Goal: Task Accomplishment & Management: Complete application form

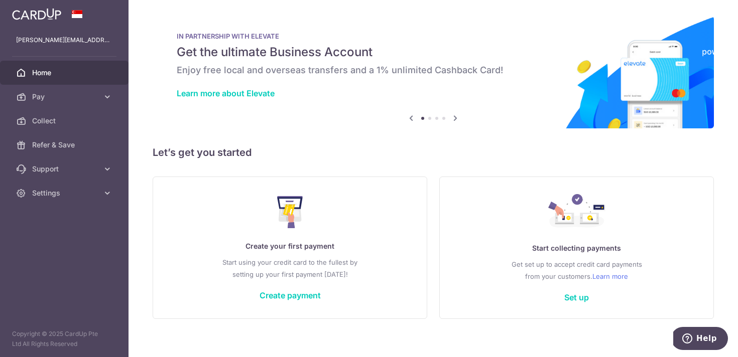
scroll to position [9, 0]
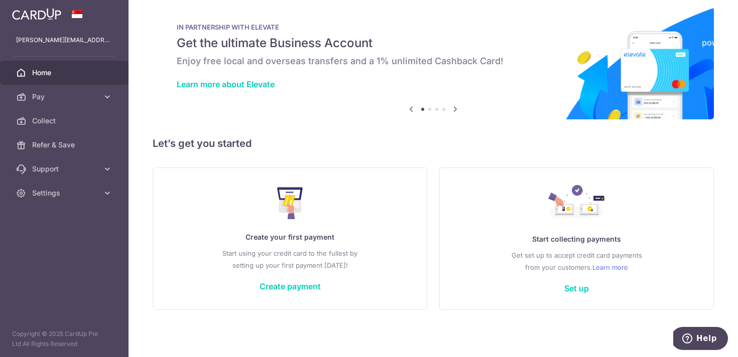
click at [384, 126] on div "× Pause Schedule Pause all future payments in this series Pause just this one p…" at bounding box center [433, 178] width 609 height 357
click at [384, 132] on div "× Pause Schedule Pause all future payments in this series Pause just this one p…" at bounding box center [433, 178] width 609 height 357
click at [435, 131] on div "× Pause Schedule Pause all future payments in this series Pause just this one p…" at bounding box center [433, 178] width 609 height 357
click at [433, 132] on div "× Pause Schedule Pause all future payments in this series Pause just this one p…" at bounding box center [433, 178] width 609 height 357
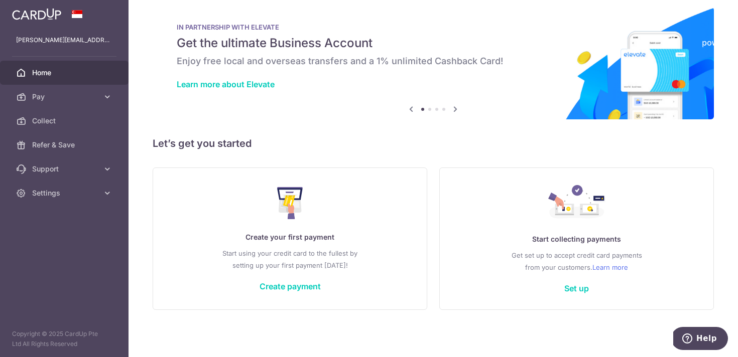
click at [428, 139] on h5 "Let’s get you started" at bounding box center [433, 144] width 561 height 16
click at [102, 102] on link "Pay" at bounding box center [64, 97] width 129 height 24
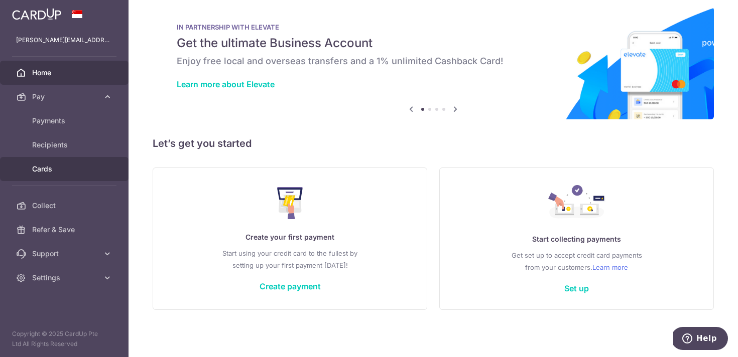
click at [83, 173] on span "Cards" at bounding box center [65, 169] width 66 height 10
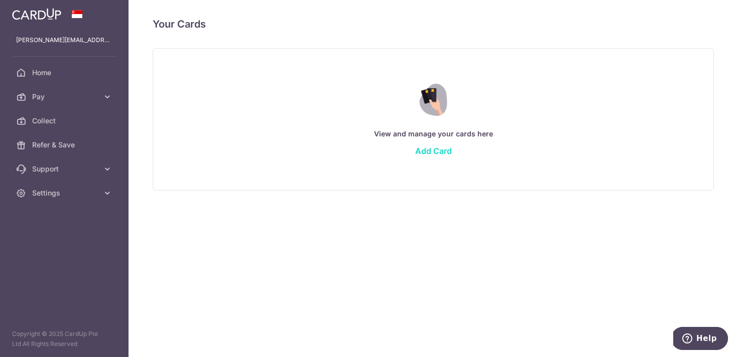
click at [427, 149] on link "Add Card" at bounding box center [433, 151] width 37 height 10
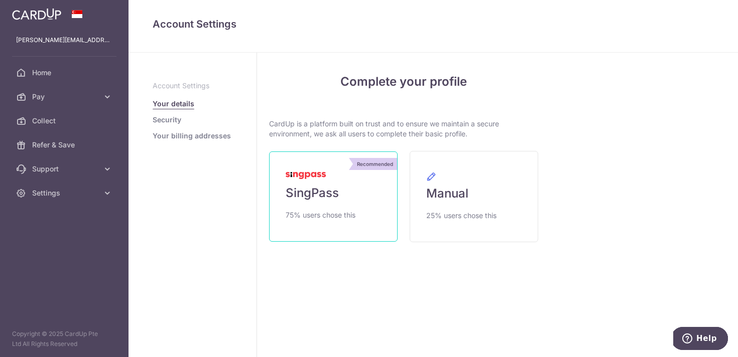
click at [379, 177] on link "Recommended SingPass 75% users chose this" at bounding box center [333, 197] width 129 height 90
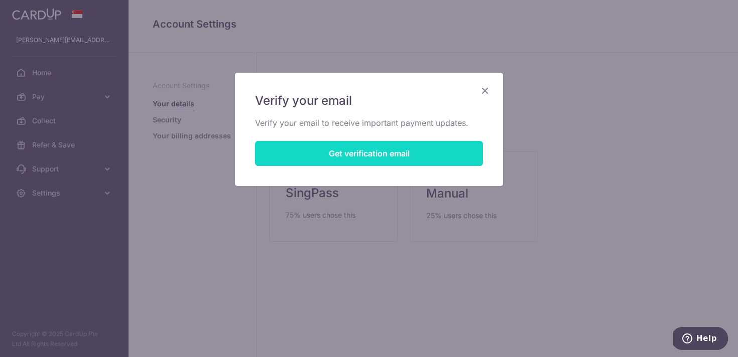
click at [386, 161] on button "Get verification email" at bounding box center [369, 153] width 228 height 25
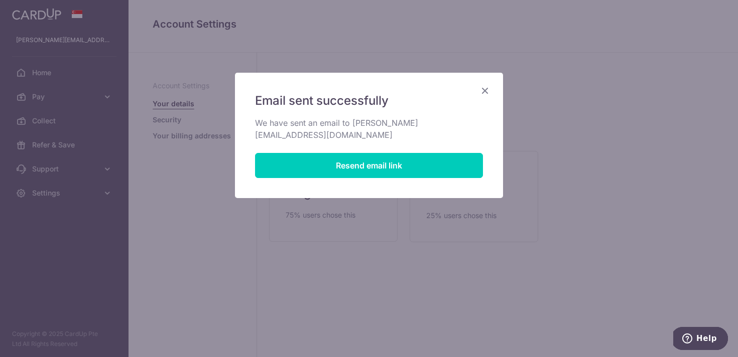
click at [482, 94] on icon "Close" at bounding box center [485, 90] width 12 height 13
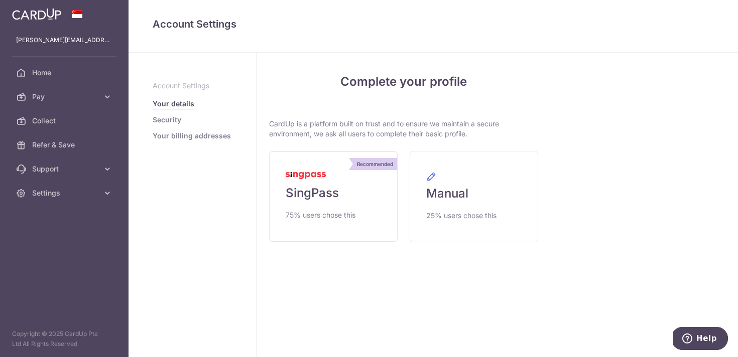
click at [586, 64] on div "My Details Please provide your full name as per your NRIC/ FIN for verification…" at bounding box center [644, 205] width 188 height 305
click at [365, 161] on div "Recommended" at bounding box center [375, 164] width 44 height 12
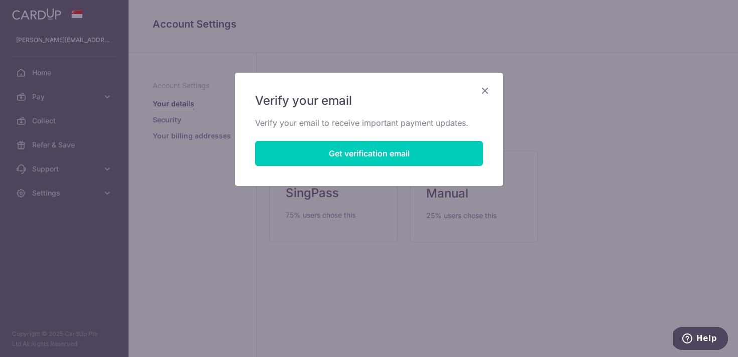
click at [492, 83] on div "Verify your email Verify your email to receive important payment updates. Get v…" at bounding box center [369, 129] width 268 height 113
click at [483, 86] on icon "Close" at bounding box center [485, 90] width 12 height 13
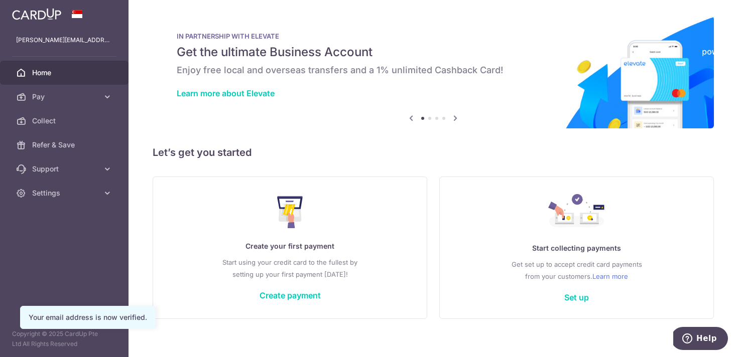
scroll to position [9, 0]
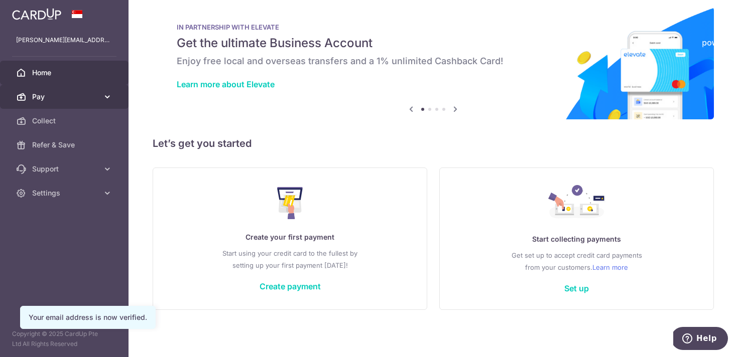
click at [85, 97] on span "Pay" at bounding box center [65, 97] width 66 height 10
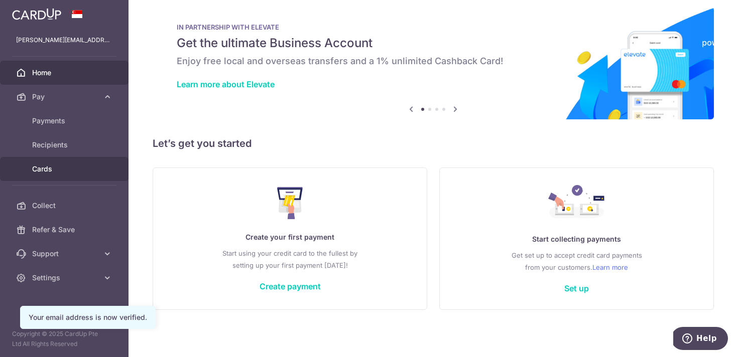
click at [71, 170] on span "Cards" at bounding box center [65, 169] width 66 height 10
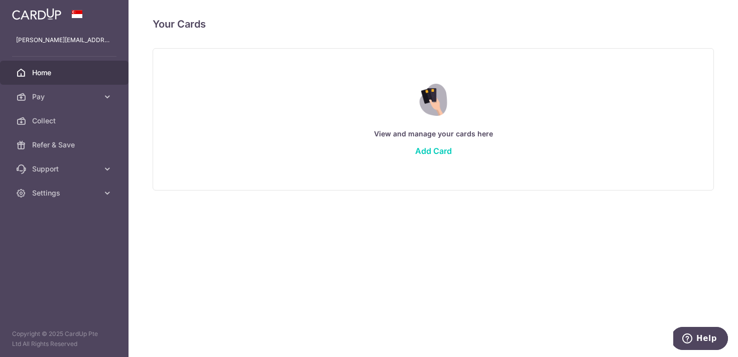
click at [69, 77] on span "Home" at bounding box center [65, 73] width 66 height 10
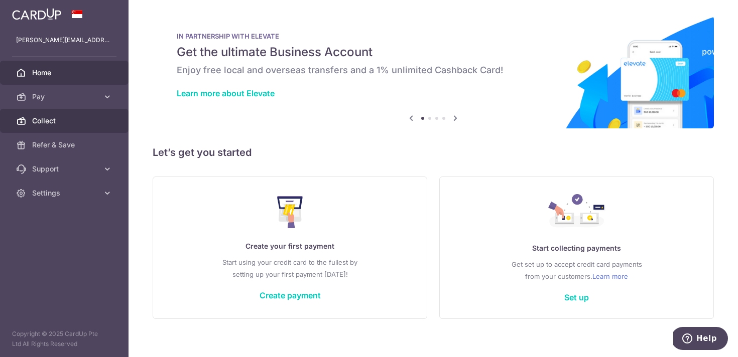
click at [75, 119] on span "Collect" at bounding box center [65, 121] width 66 height 10
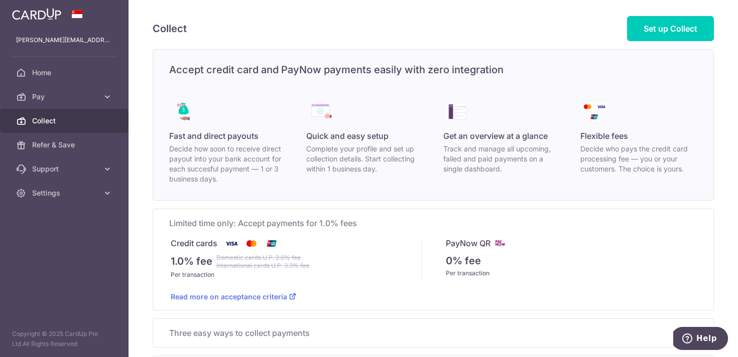
click at [386, 45] on div "Collect Set up Collect Accept credit card and PayNow payments easily with zero …" at bounding box center [433, 178] width 609 height 357
click at [386, 51] on div "Accept credit card and PayNow payments easily with zero integration Fast and di…" at bounding box center [433, 125] width 561 height 152
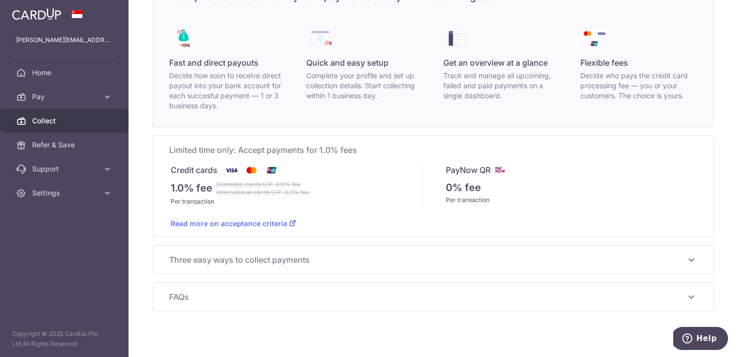
scroll to position [83, 0]
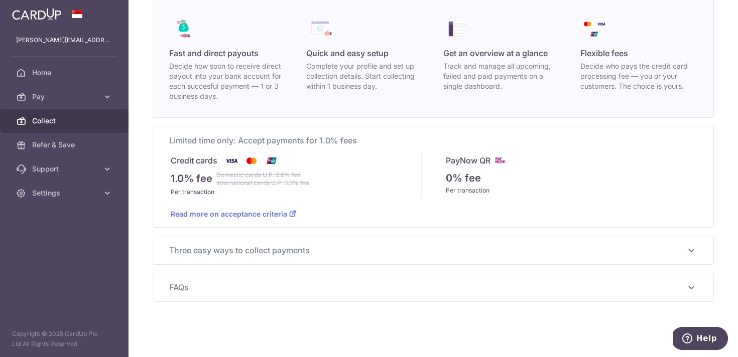
click at [372, 254] on span "Three easy ways to collect payments" at bounding box center [427, 250] width 516 height 12
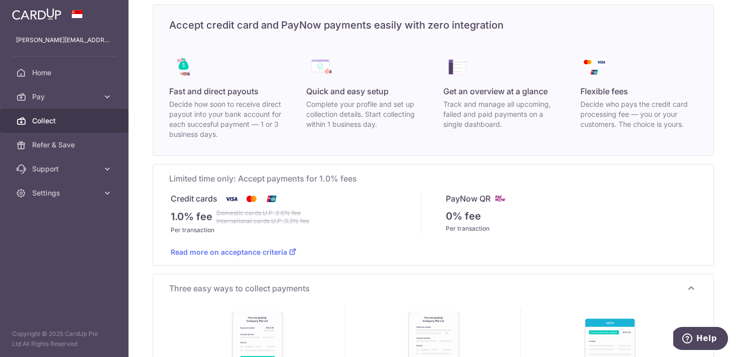
scroll to position [29, 0]
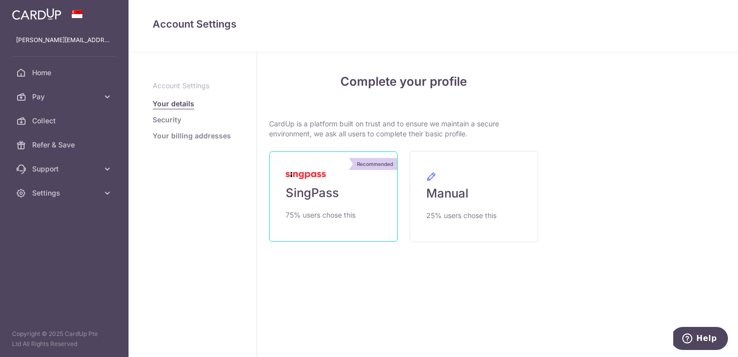
click at [345, 188] on link "Recommended SingPass 75% users chose this" at bounding box center [333, 197] width 129 height 90
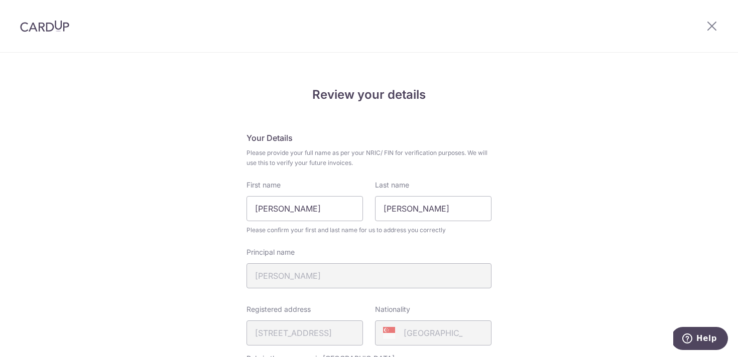
scroll to position [32, 0]
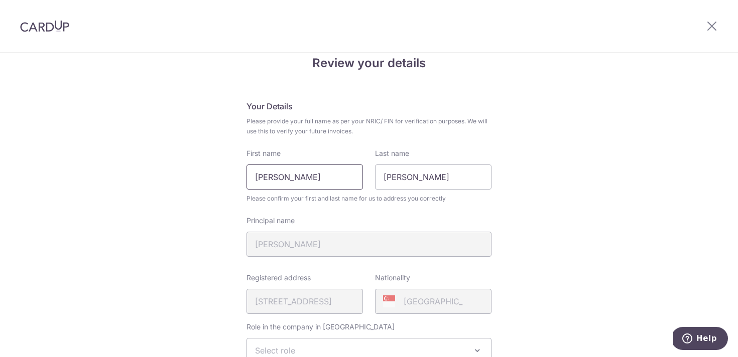
click at [340, 173] on input "[PERSON_NAME]" at bounding box center [305, 177] width 116 height 25
type input "[PERSON_NAME]"
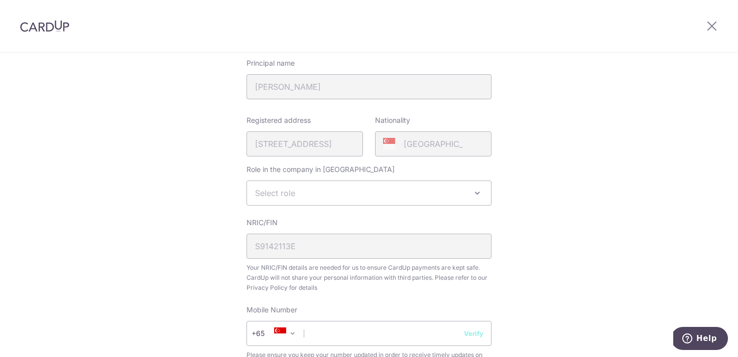
scroll to position [199, 0]
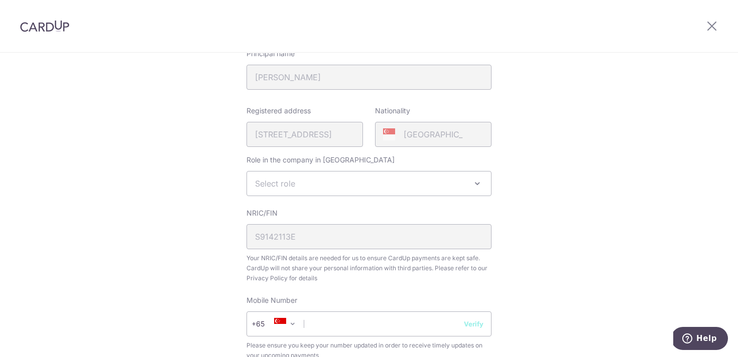
type input "Thio"
click at [326, 181] on span "Select role" at bounding box center [369, 184] width 244 height 24
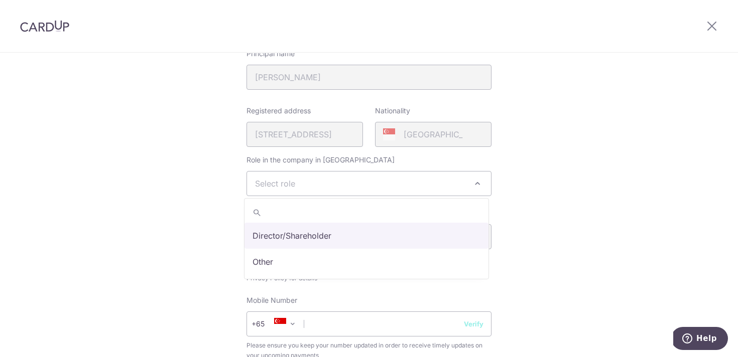
select select "director"
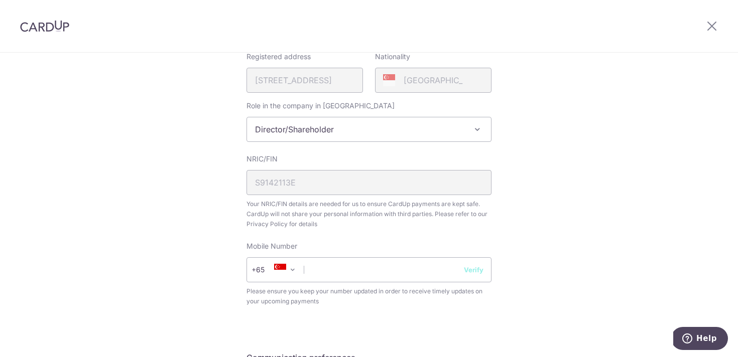
scroll to position [294, 0]
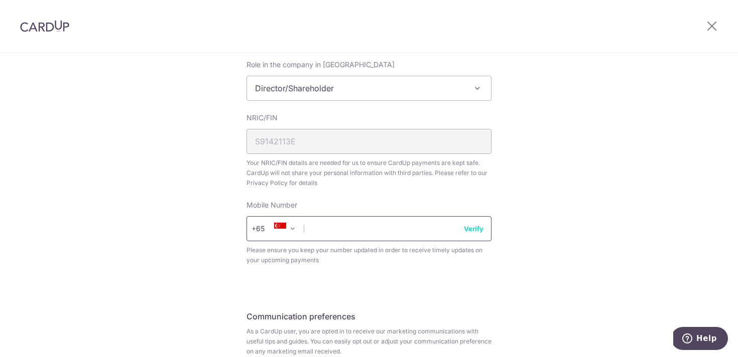
click at [345, 231] on input "text" at bounding box center [369, 228] width 245 height 25
click at [468, 234] on input "93879127" at bounding box center [369, 228] width 245 height 25
type input "93879127"
click at [468, 229] on button "Verify" at bounding box center [474, 229] width 20 height 10
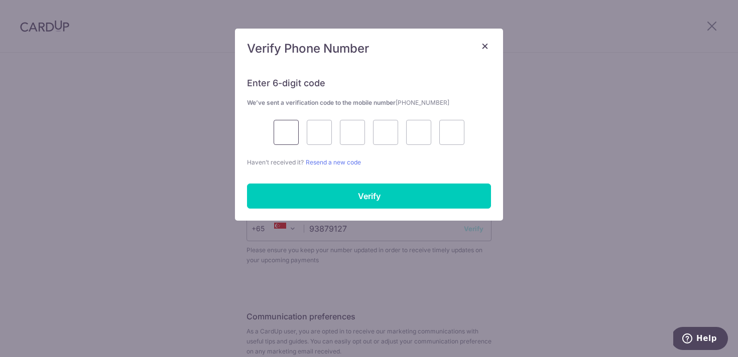
click at [297, 126] on input "text" at bounding box center [286, 132] width 25 height 25
type input "4"
type input "2"
type input "1"
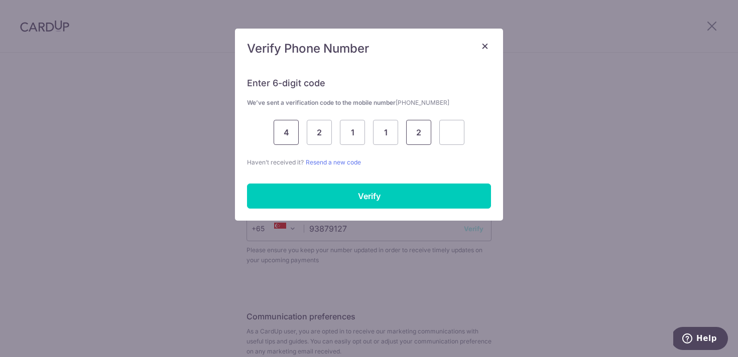
type input "2"
type input "3"
type input "2"
type input "3"
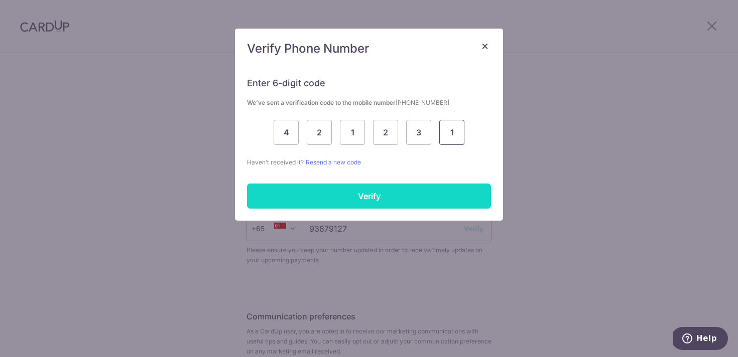
type input "1"
click at [290, 185] on input "Verify" at bounding box center [369, 196] width 244 height 25
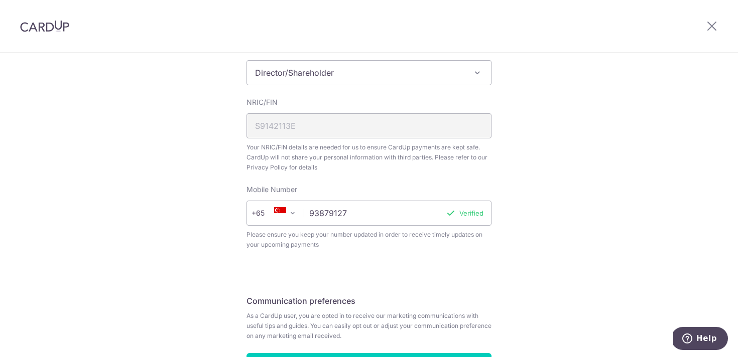
scroll to position [386, 0]
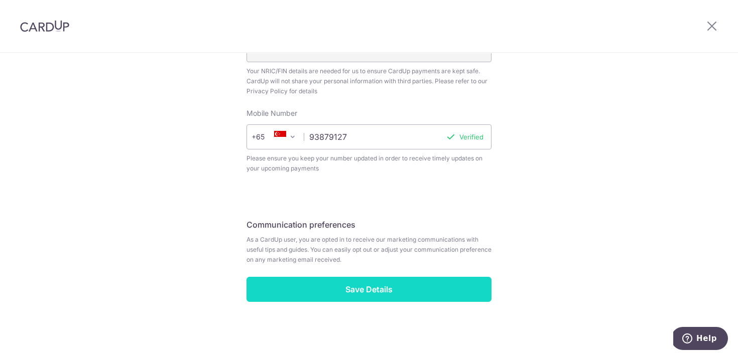
click at [365, 297] on input "Save Details" at bounding box center [369, 289] width 245 height 25
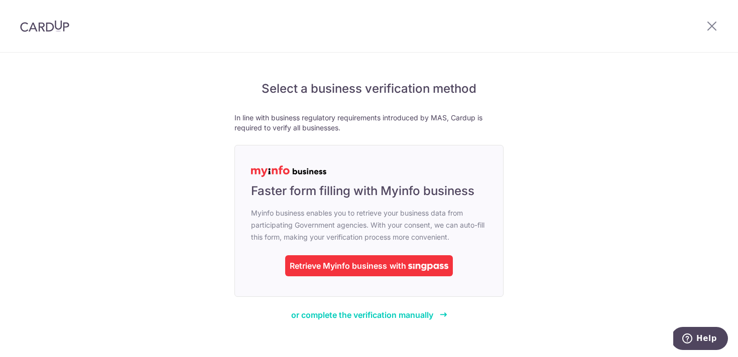
scroll to position [11, 0]
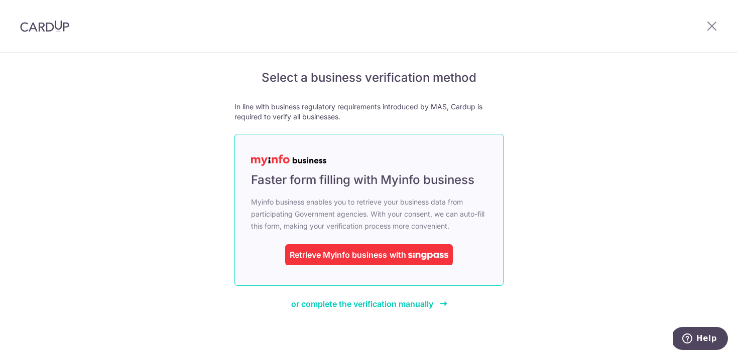
click at [368, 252] on div "Retrieve Myinfo business" at bounding box center [338, 255] width 97 height 12
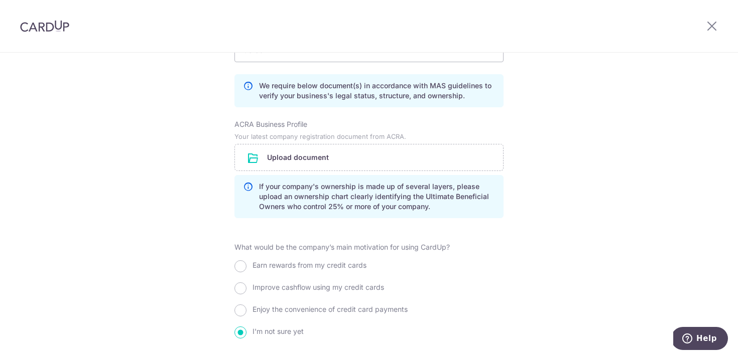
scroll to position [727, 0]
click at [346, 168] on input "file" at bounding box center [369, 159] width 268 height 26
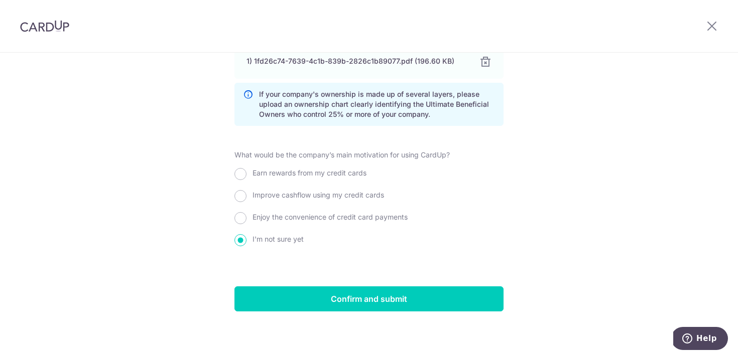
scroll to position [863, 0]
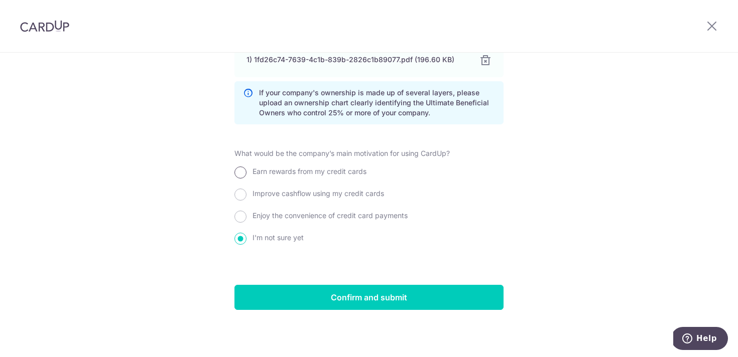
click at [235, 173] on input "Earn rewards from my credit cards" at bounding box center [240, 173] width 12 height 12
radio input "true"
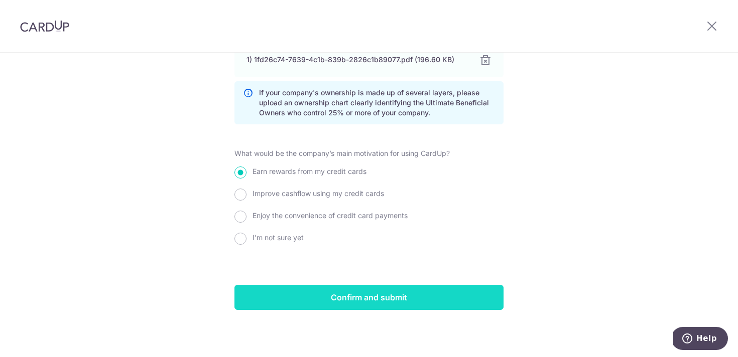
click at [389, 296] on input "Confirm and submit" at bounding box center [368, 297] width 269 height 25
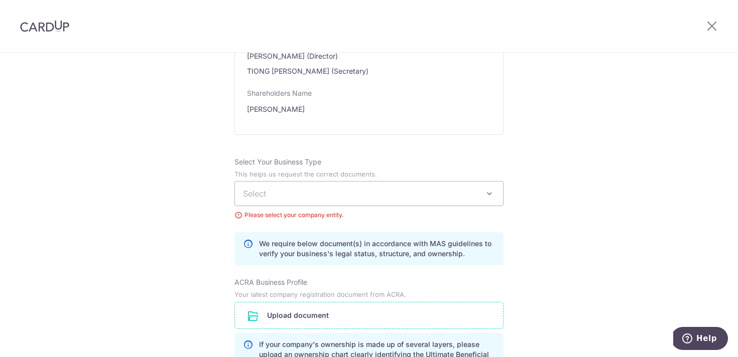
scroll to position [581, 0]
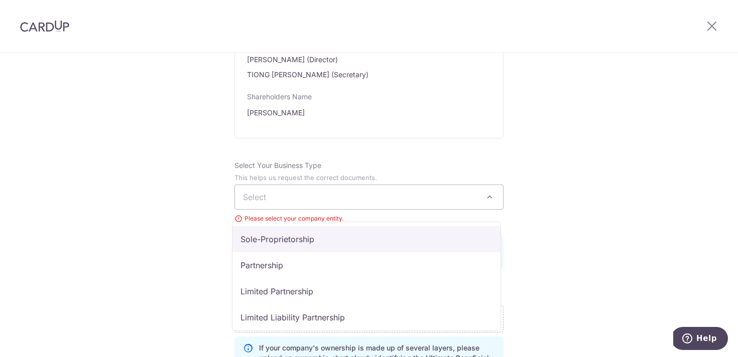
click at [368, 209] on span "Select" at bounding box center [369, 197] width 268 height 24
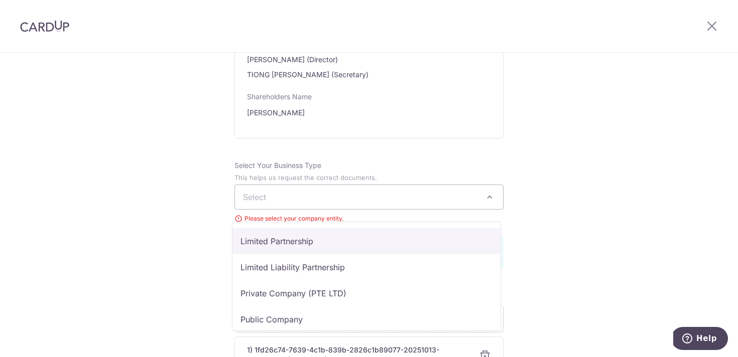
scroll to position [65, 0]
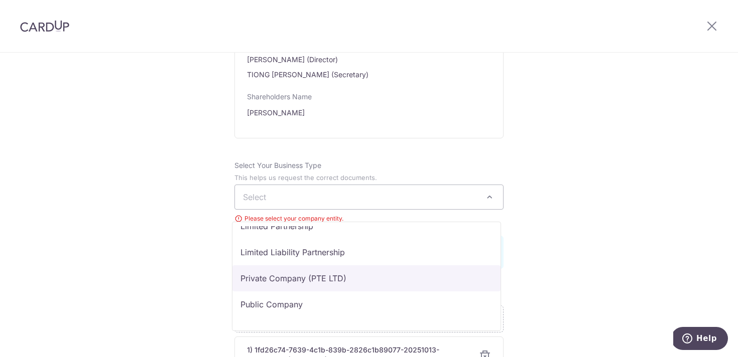
select select "Private Company (PTE LTD)"
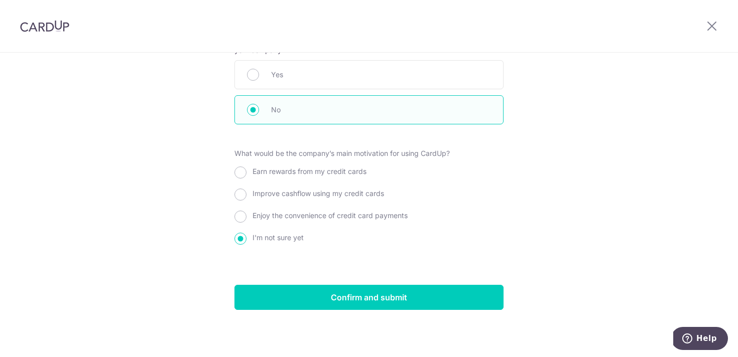
scroll to position [1126, 0]
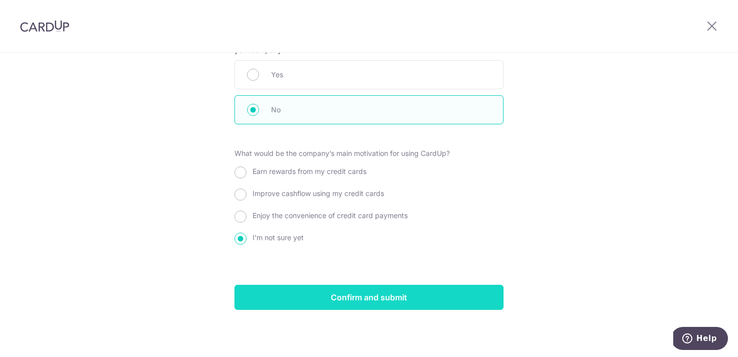
click at [431, 299] on input "Confirm and submit" at bounding box center [368, 297] width 269 height 25
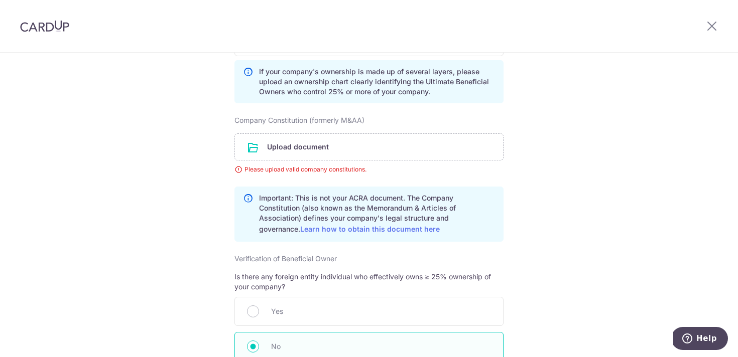
scroll to position [896, 0]
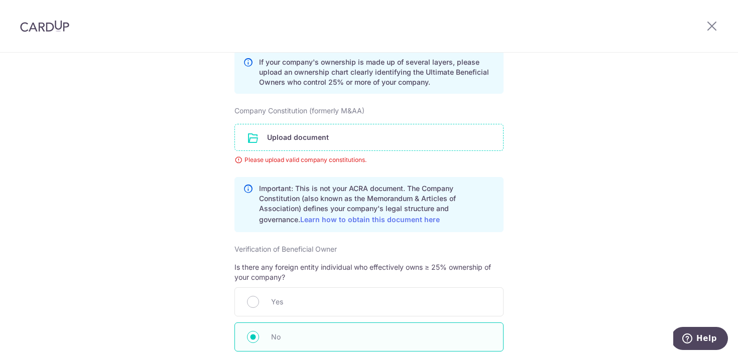
click at [351, 144] on input "file" at bounding box center [369, 138] width 268 height 26
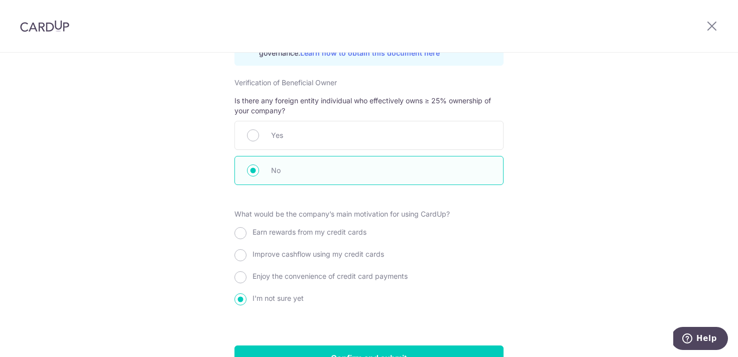
scroll to position [1170, 0]
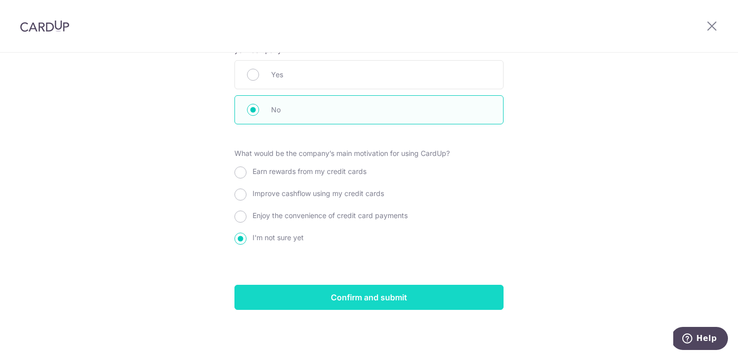
click at [377, 300] on input "Confirm and submit" at bounding box center [368, 297] width 269 height 25
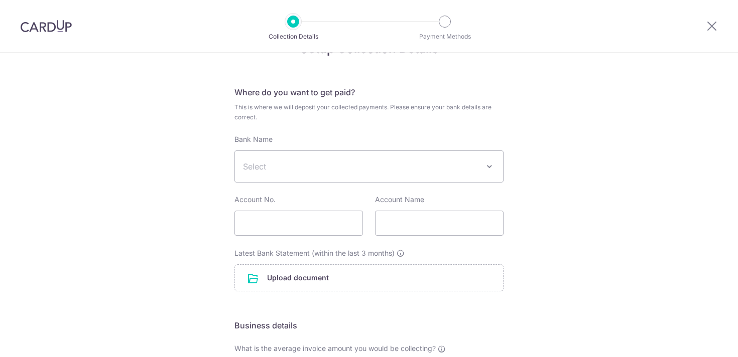
scroll to position [34, 0]
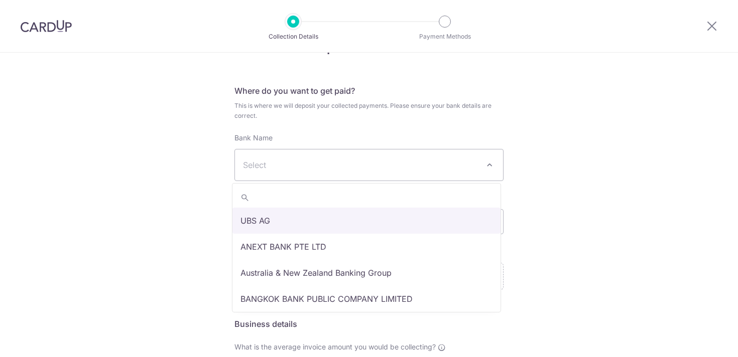
click at [384, 157] on span "Select" at bounding box center [369, 165] width 268 height 31
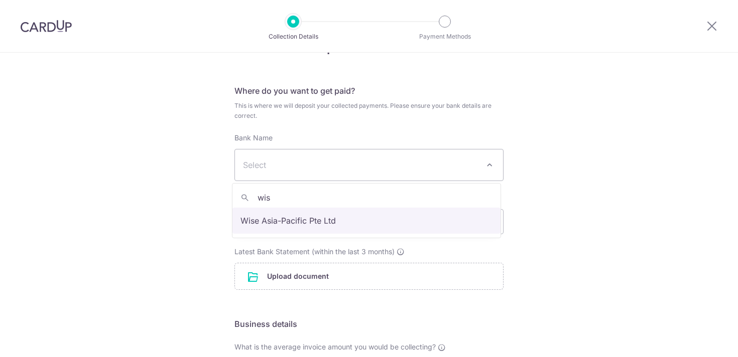
type input "wise"
select select "22417"
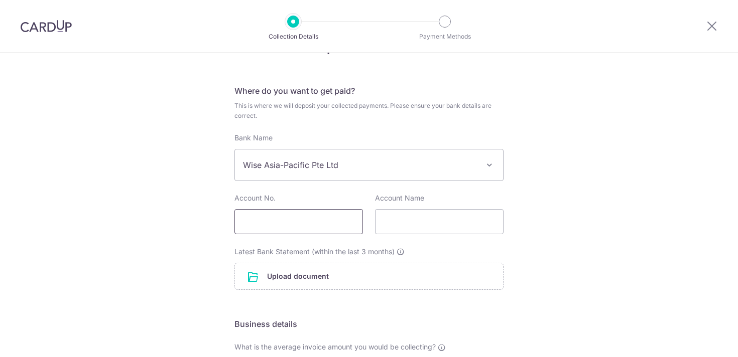
click at [314, 215] on input "text" at bounding box center [298, 221] width 129 height 25
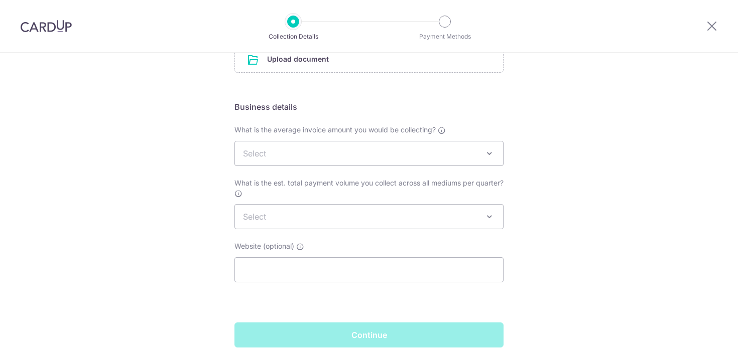
scroll to position [248, 0]
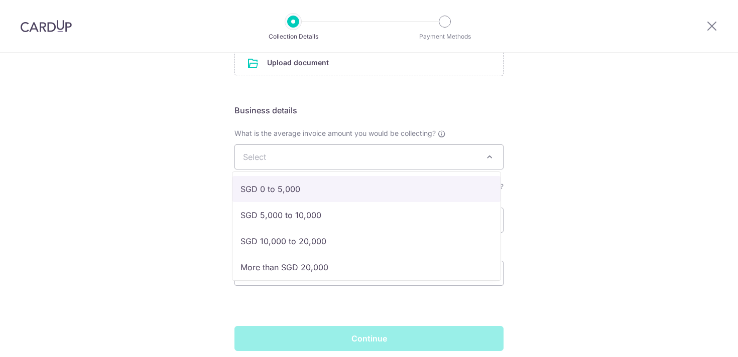
click at [424, 150] on span "Select" at bounding box center [369, 157] width 268 height 24
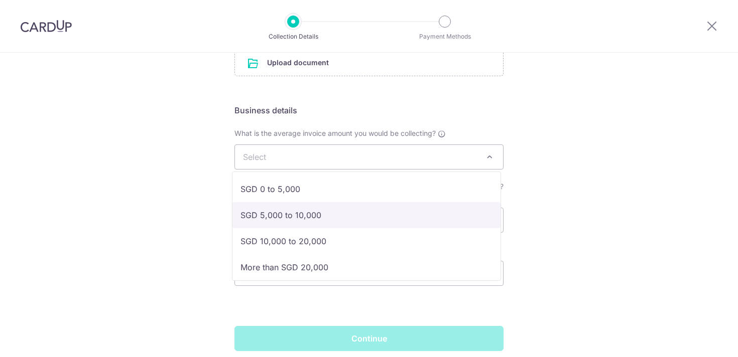
select select "SGD 5,000 to 10,000"
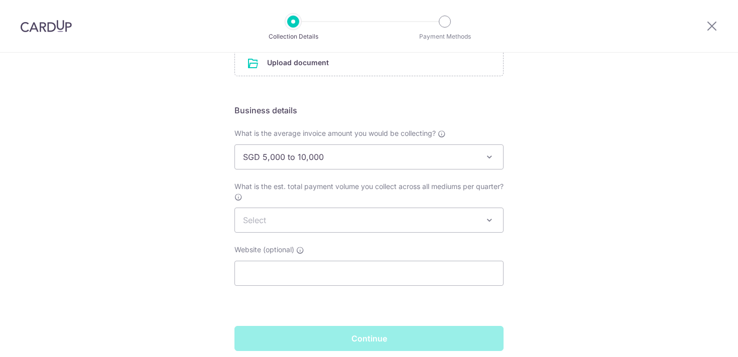
click at [395, 214] on span "Select" at bounding box center [369, 220] width 268 height 24
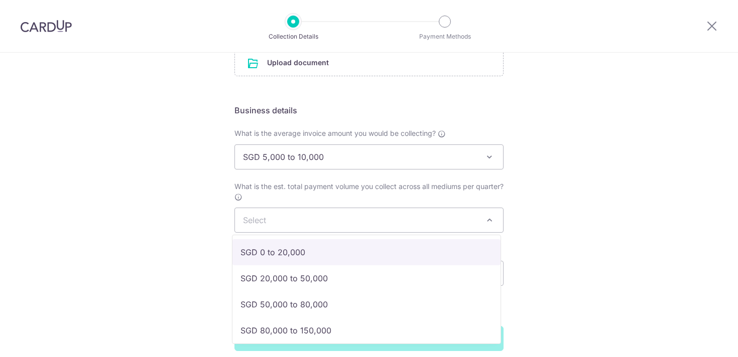
select select "SGD 0 to 20,000"
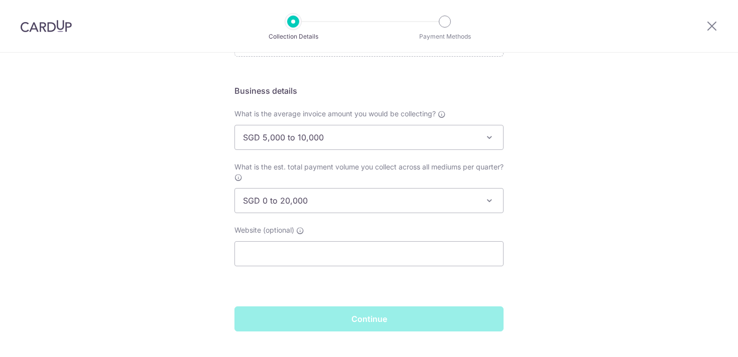
scroll to position [271, 0]
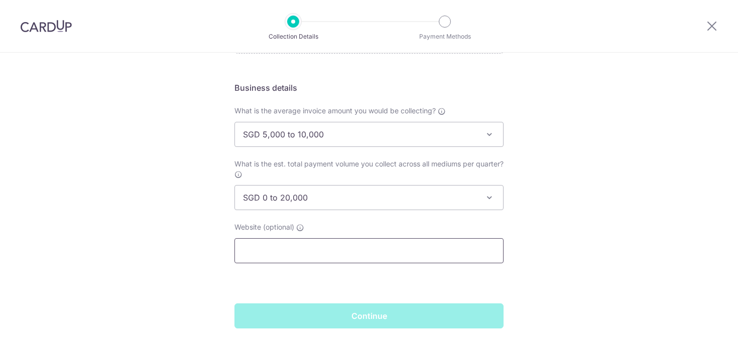
click at [388, 247] on input "text" at bounding box center [368, 250] width 269 height 25
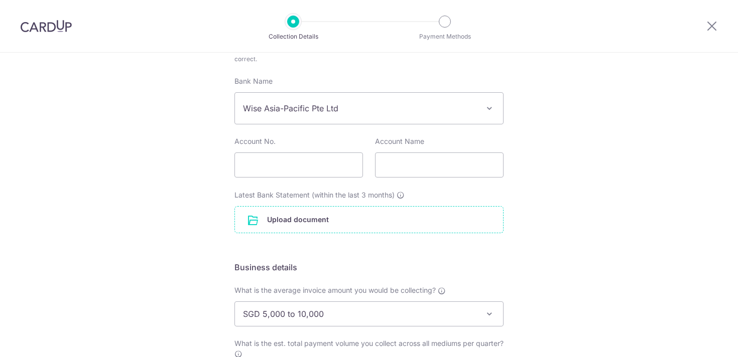
scroll to position [90, 0]
type input "www.growthhq.io"
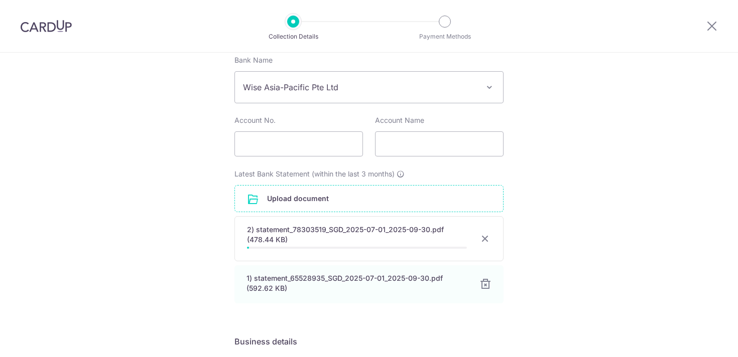
scroll to position [115, 0]
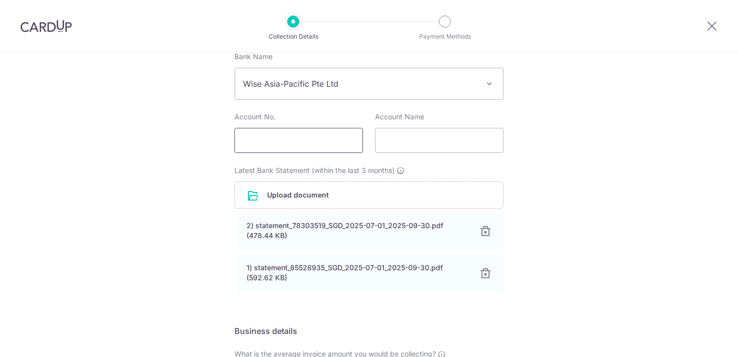
click at [303, 141] on input "text" at bounding box center [298, 140] width 129 height 25
paste input "10527117"
type input "10527117"
click at [390, 140] on input "text" at bounding box center [439, 140] width 129 height 25
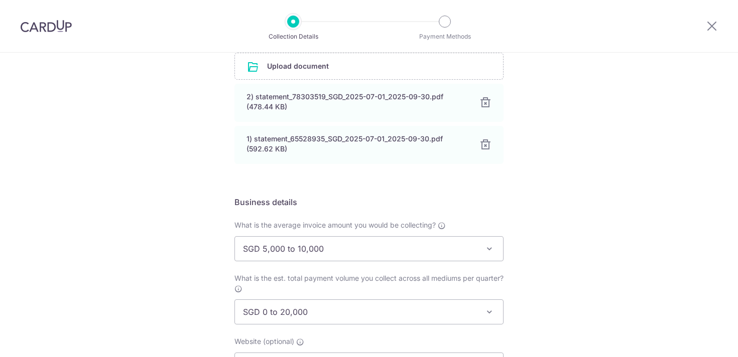
scroll to position [378, 0]
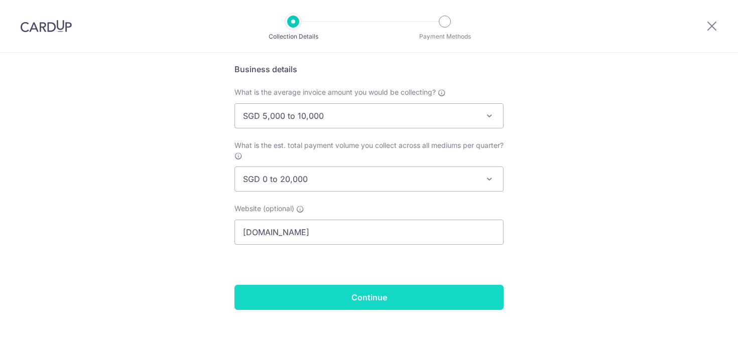
type input "Growth HQ"
click at [389, 295] on input "Continue" at bounding box center [368, 297] width 269 height 25
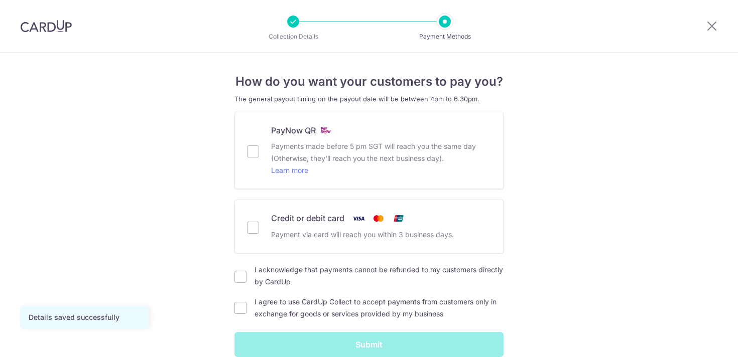
click at [359, 148] on p "Payments made before 5 pm SGT will reach you the same day (Otherwise, they'll r…" at bounding box center [381, 159] width 220 height 36
click at [259, 148] on input "PayNow QR Payments made before 5 pm SGT will reach you the same day (Otherwise,…" at bounding box center [253, 152] width 12 height 12
checkbox input "true"
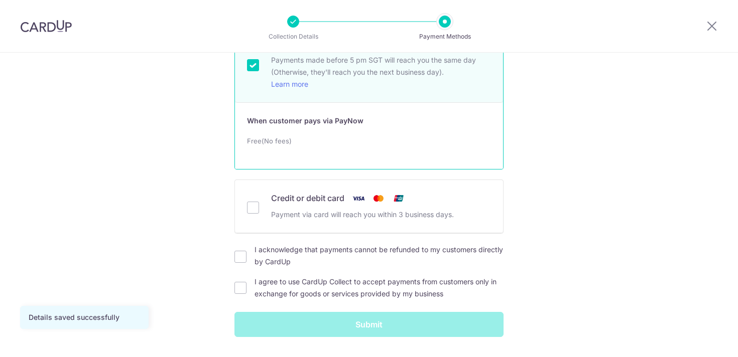
scroll to position [100, 0]
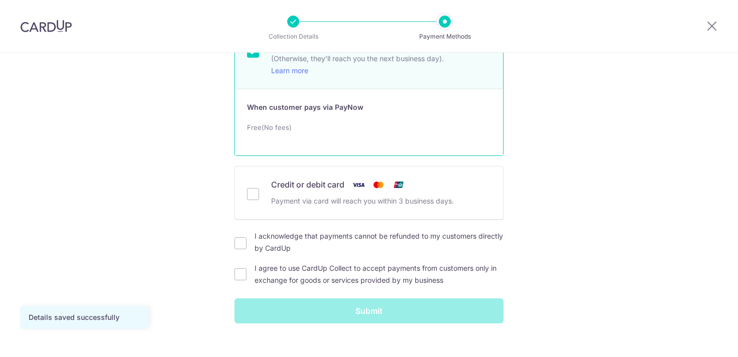
click at [361, 193] on label "Credit or debit card Payment via card will reach you within 3 business days." at bounding box center [381, 193] width 220 height 29
click at [259, 193] on input "Credit or debit card Payment via card will reach you within 3 business days." at bounding box center [253, 194] width 12 height 12
checkbox input "true"
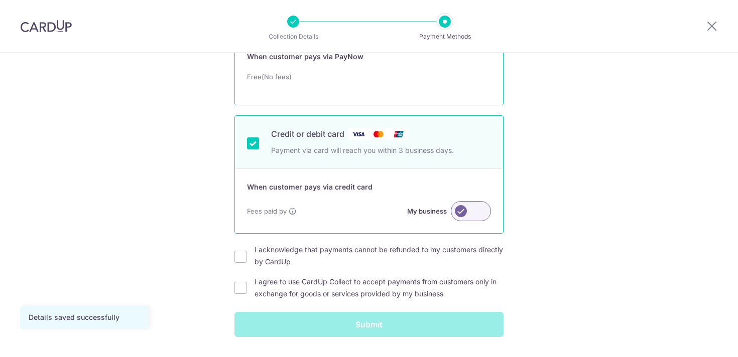
scroll to position [178, 0]
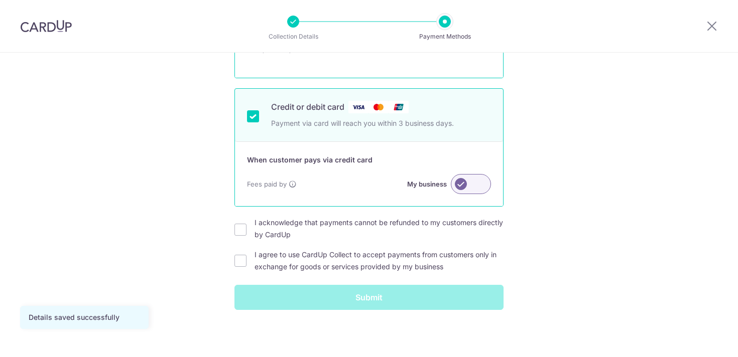
click at [481, 179] on label at bounding box center [471, 184] width 40 height 20
click at [0, 0] on input "My business" at bounding box center [0, 0] width 0 height 0
click at [324, 231] on label "I acknowledge that payments cannot be refunded to my customers directly by Card…" at bounding box center [379, 229] width 249 height 24
click at [247, 231] on input "I acknowledge that payments cannot be refunded to my customers directly by Card…" at bounding box center [240, 230] width 12 height 12
checkbox input "true"
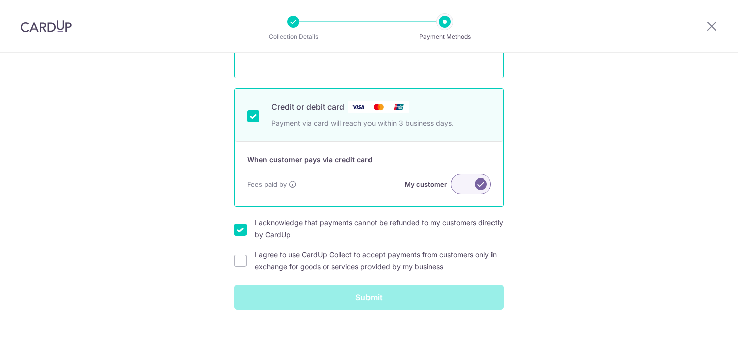
click at [320, 261] on label "I agree to use CardUp Collect to accept payments from customers only in exchang…" at bounding box center [379, 261] width 249 height 24
click at [247, 261] on input "I agree to use CardUp Collect to accept payments from customers only in exchang…" at bounding box center [240, 261] width 12 height 12
checkbox input "true"
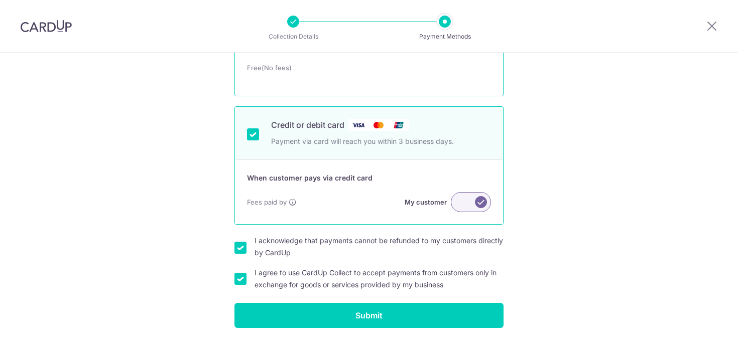
scroll to position [154, 0]
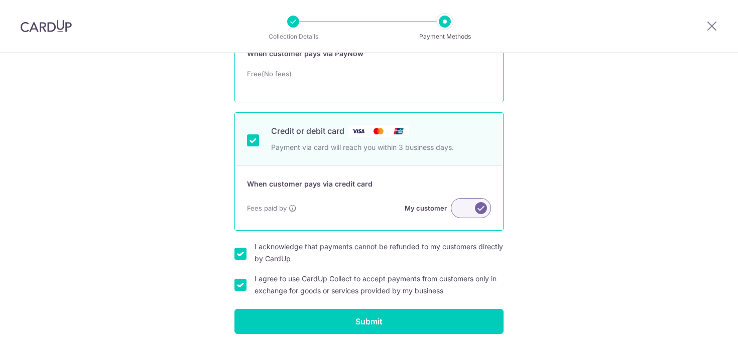
click at [461, 213] on label at bounding box center [471, 208] width 40 height 20
click at [0, 0] on input "My customer" at bounding box center [0, 0] width 0 height 0
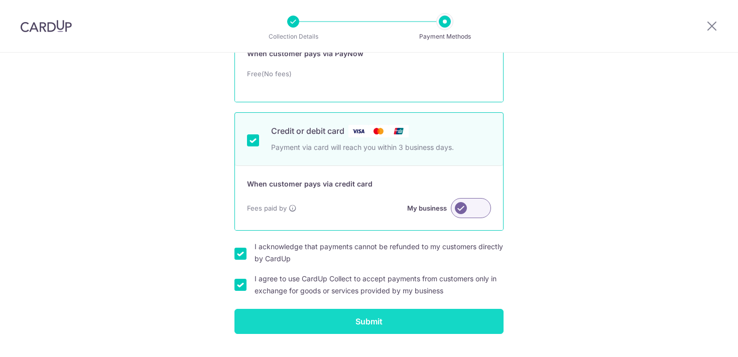
click at [377, 324] on input "Submit" at bounding box center [368, 321] width 269 height 25
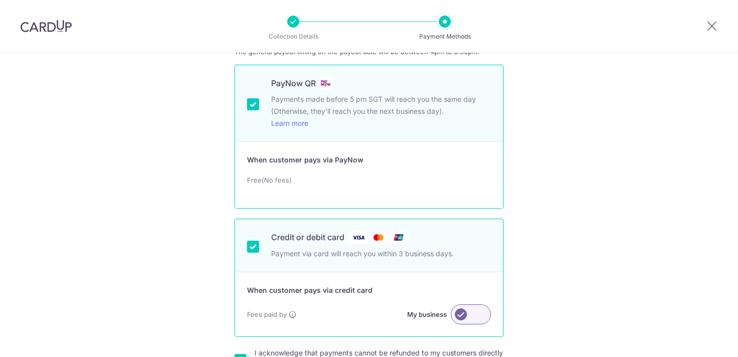
scroll to position [178, 0]
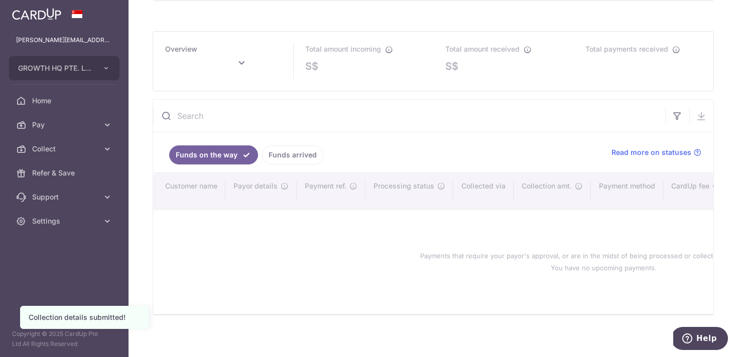
scroll to position [500, 0]
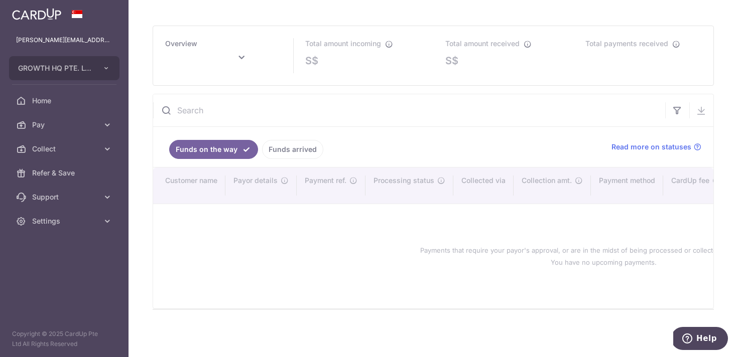
click at [381, 127] on ul "Funds on the way Funds arrived" at bounding box center [376, 147] width 446 height 40
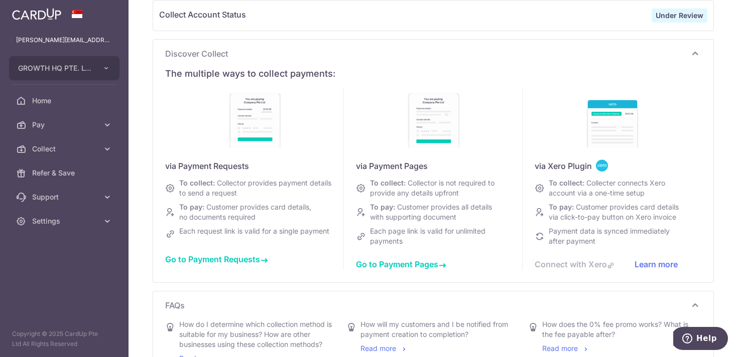
scroll to position [0, 0]
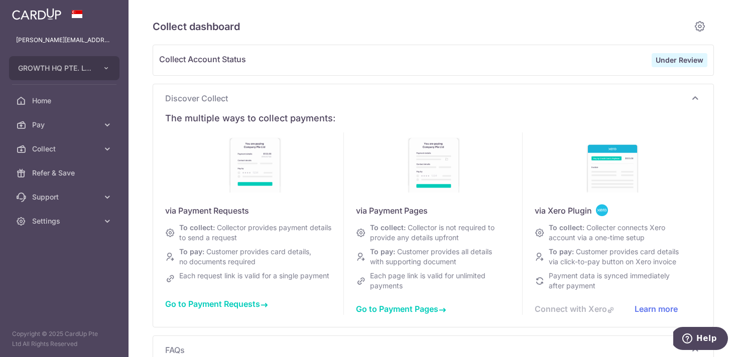
click at [400, 66] on span "Collect Account Status" at bounding box center [405, 60] width 493 height 14
type input "[DATE]"
click at [368, 112] on div "The multiple ways to collect payments:" at bounding box center [433, 118] width 536 height 12
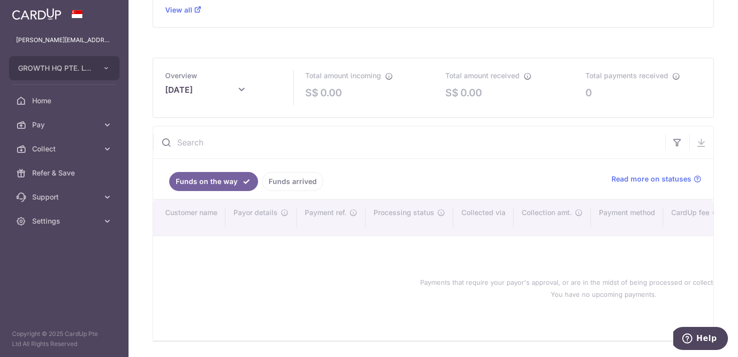
scroll to position [467, 0]
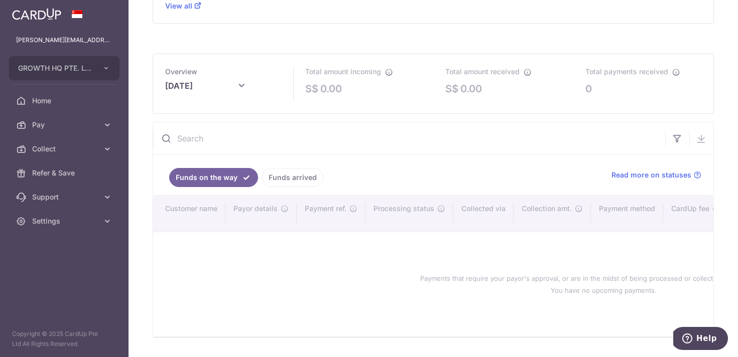
click at [381, 154] on input "text" at bounding box center [409, 139] width 512 height 32
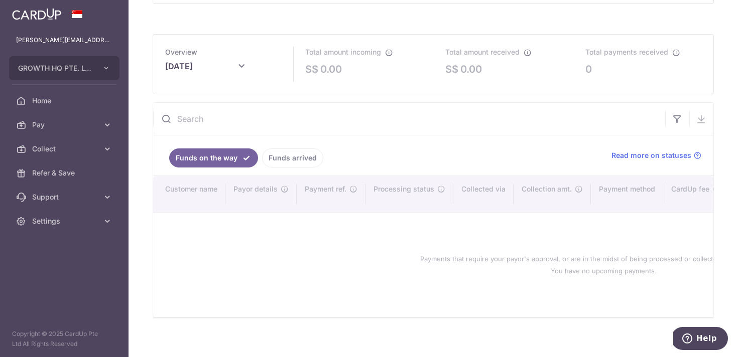
scroll to position [490, 0]
